Goal: Transaction & Acquisition: Purchase product/service

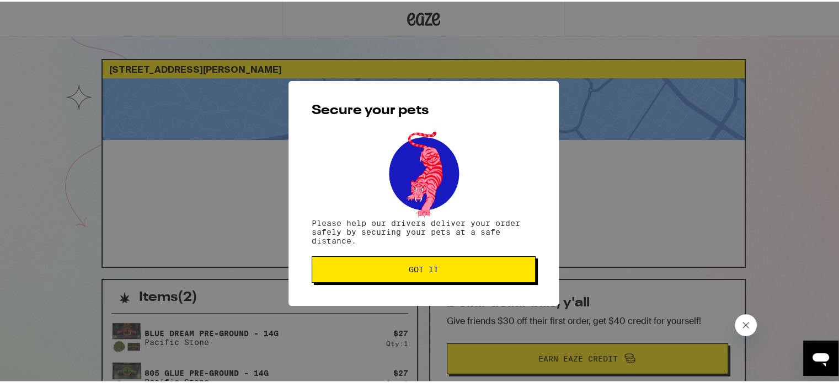
click at [370, 279] on button "Got it" at bounding box center [424, 268] width 224 height 26
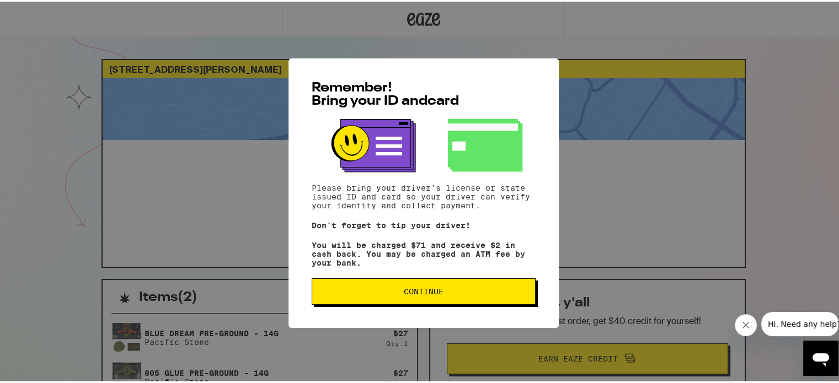
click at [428, 289] on span "Continue" at bounding box center [424, 290] width 40 height 8
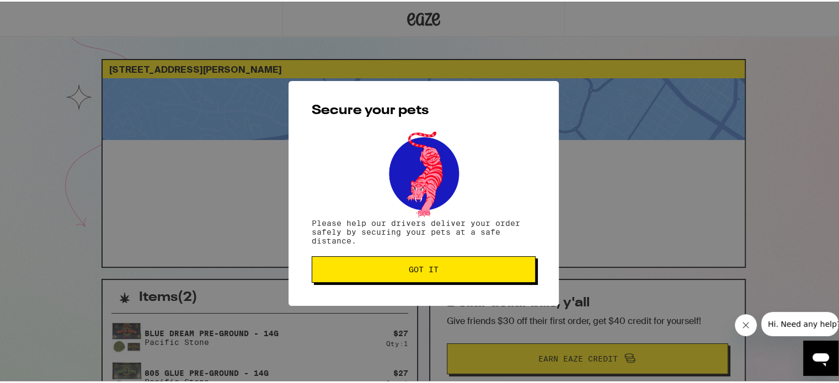
click at [448, 267] on span "Got it" at bounding box center [423, 268] width 205 height 8
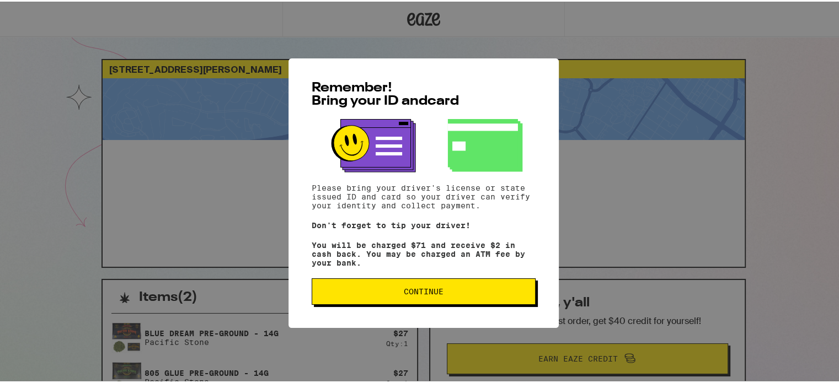
click at [464, 294] on span "Continue" at bounding box center [423, 290] width 205 height 8
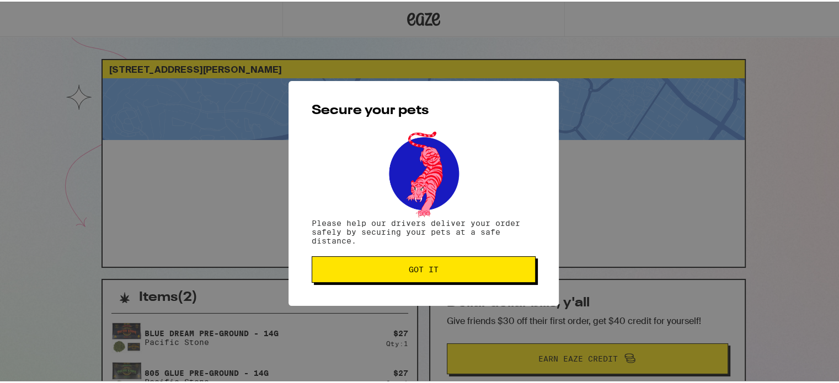
click at [465, 278] on button "Got it" at bounding box center [424, 268] width 224 height 26
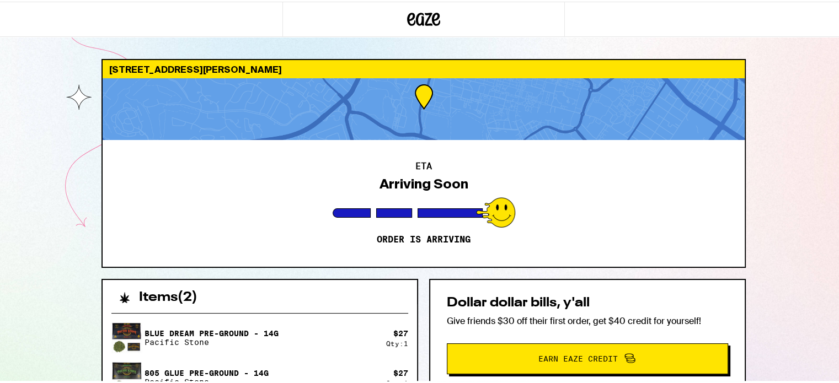
click at [381, 109] on div at bounding box center [424, 108] width 642 height 62
click at [493, 207] on div at bounding box center [495, 211] width 39 height 30
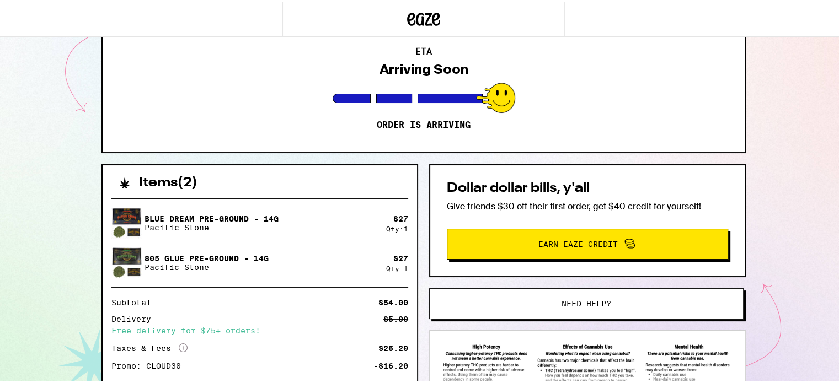
scroll to position [238, 0]
